Goal: Navigation & Orientation: Find specific page/section

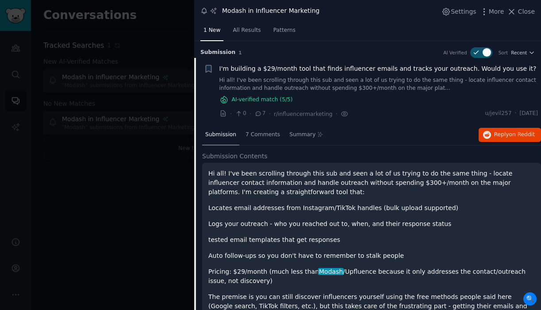
scroll to position [17, 0]
click at [524, 12] on span "Close" at bounding box center [526, 11] width 17 height 9
